Goal: Information Seeking & Learning: Learn about a topic

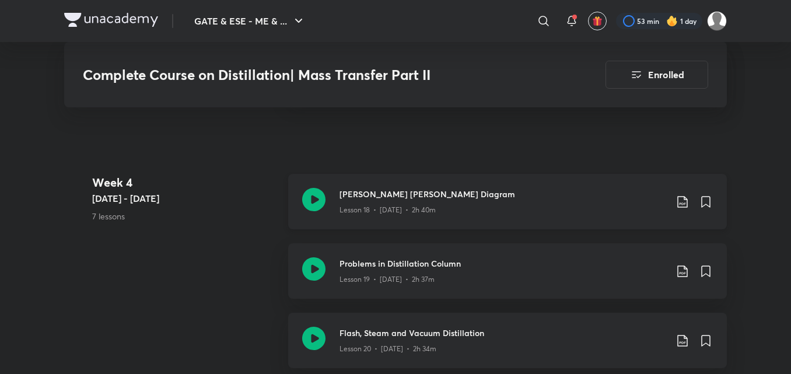
click at [333, 194] on div "McCabe Thiele Diagram Lesson 18 • Jul 28 • 2h 40m" at bounding box center [507, 201] width 439 height 55
click at [321, 196] on icon at bounding box center [313, 199] width 23 height 23
click at [315, 199] on icon at bounding box center [313, 199] width 23 height 23
